Goal: Find specific page/section: Find specific page/section

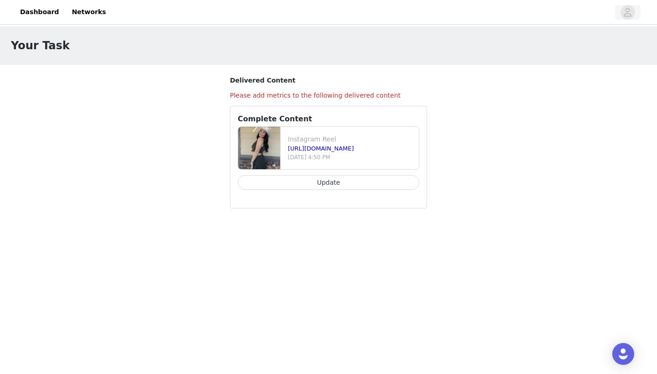
click at [621, 17] on button "button" at bounding box center [628, 12] width 26 height 15
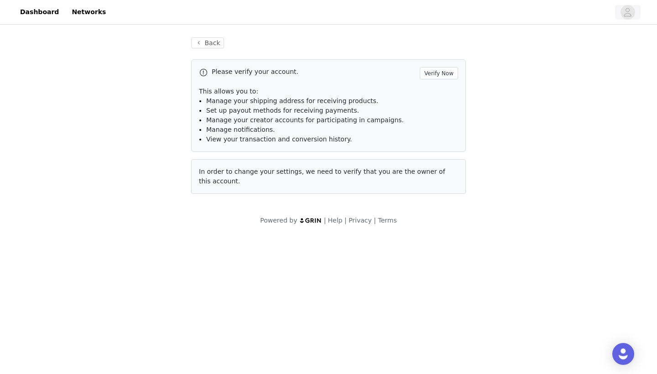
click at [621, 17] on button "button" at bounding box center [628, 12] width 26 height 15
click at [626, 17] on icon "avatar" at bounding box center [627, 12] width 9 height 15
click at [628, 18] on icon "avatar" at bounding box center [627, 12] width 9 height 15
click at [625, 10] on icon "avatar" at bounding box center [627, 12] width 9 height 15
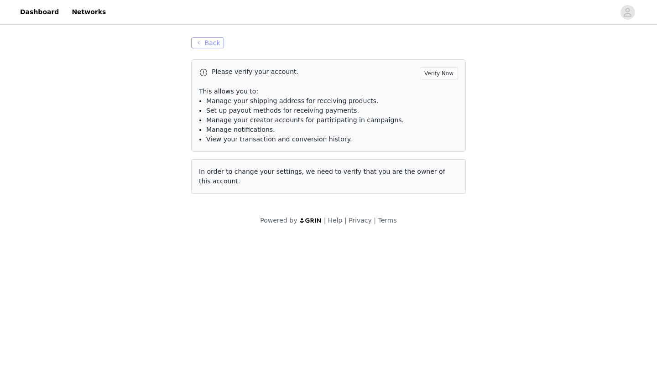
click at [209, 45] on button "Back" at bounding box center [207, 42] width 33 height 11
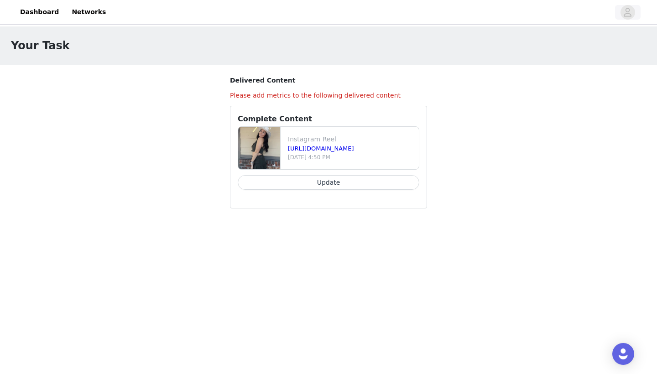
click at [625, 8] on icon "avatar" at bounding box center [627, 12] width 9 height 15
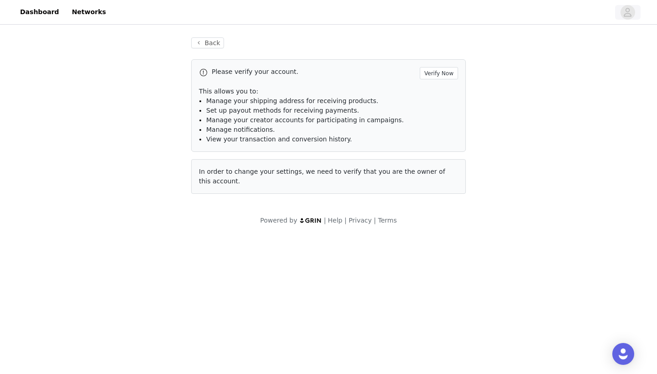
click at [626, 9] on icon "avatar" at bounding box center [627, 12] width 9 height 15
